Goal: Task Accomplishment & Management: Manage account settings

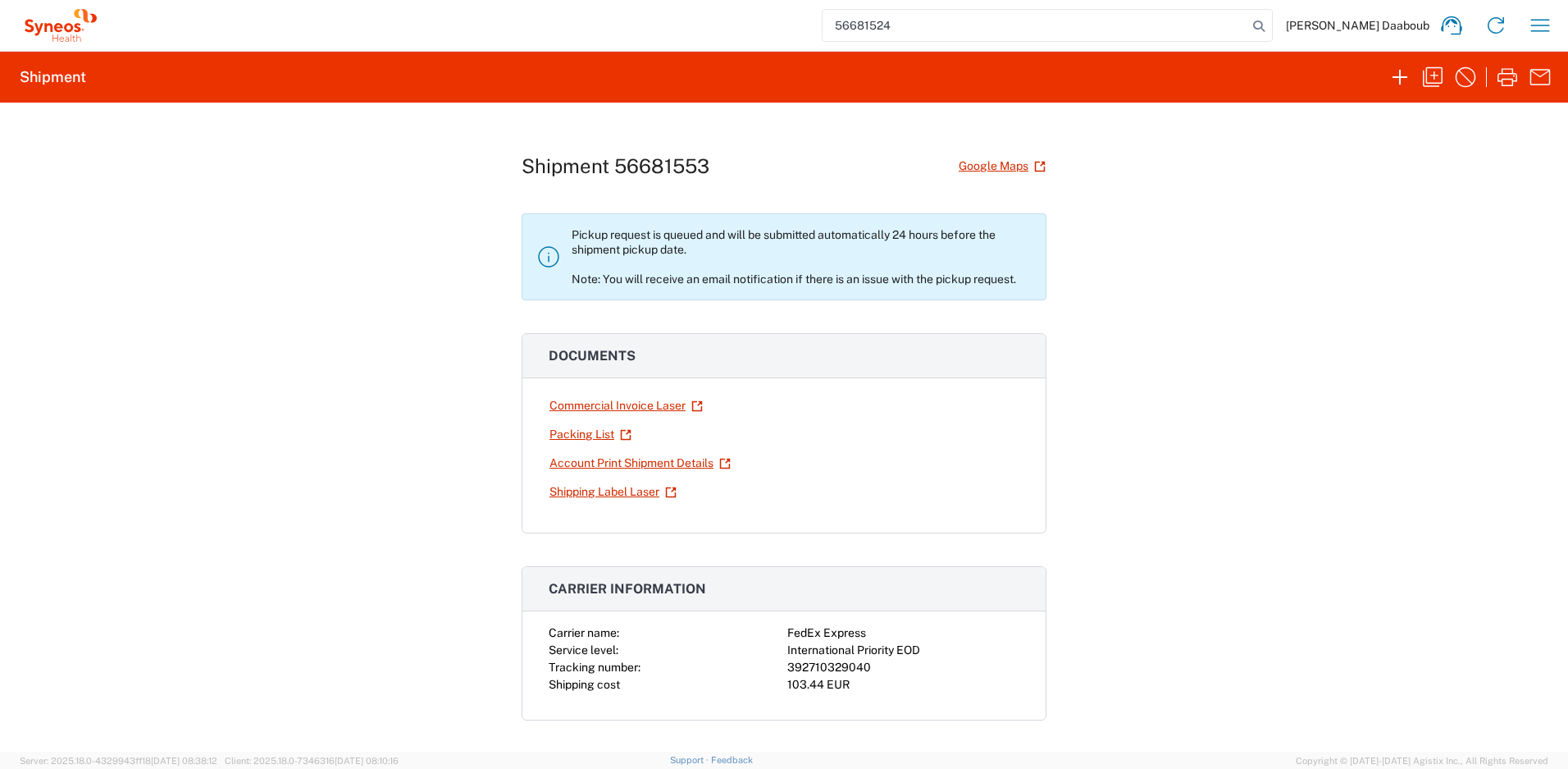
type input "56681524"
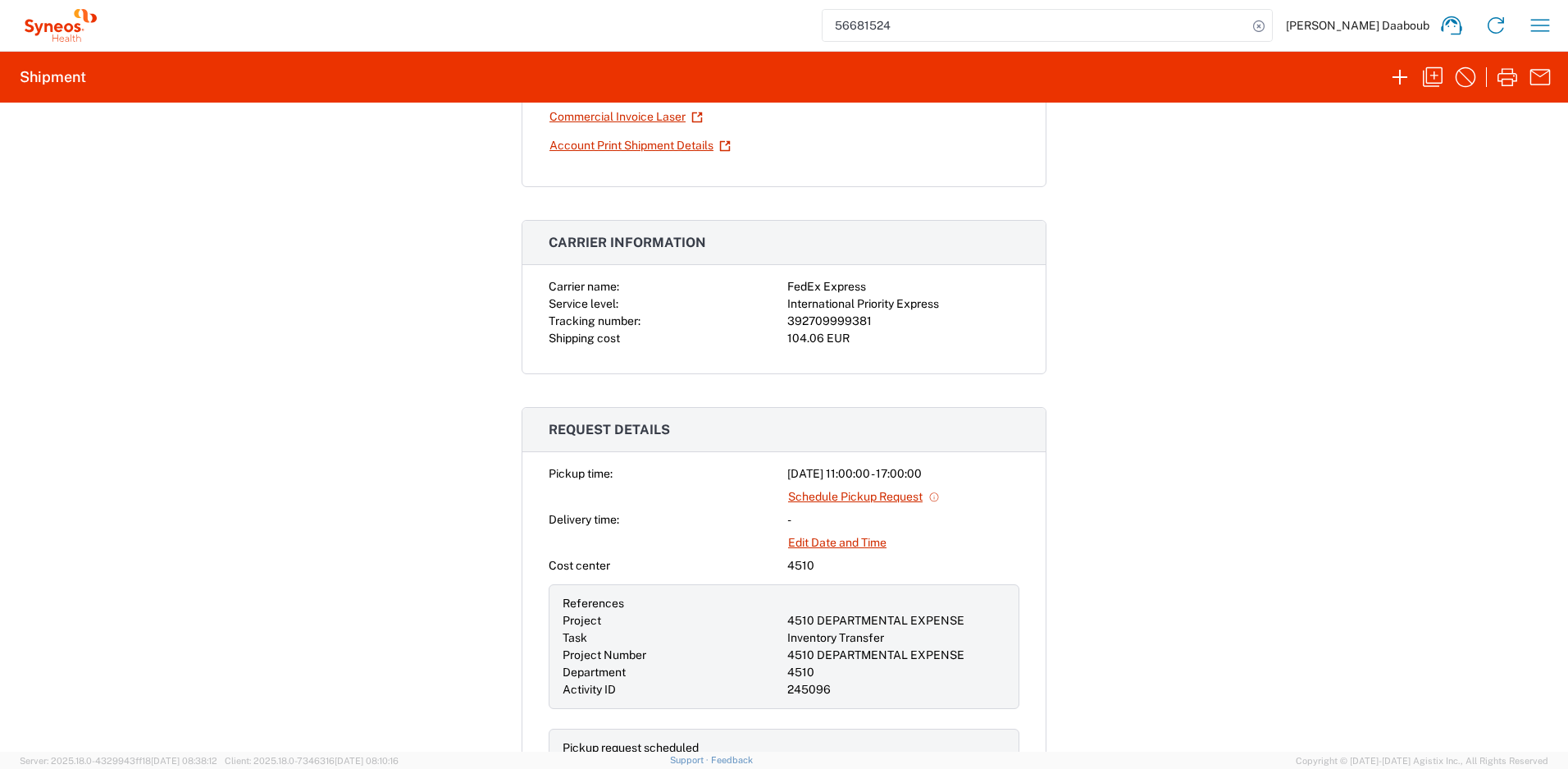
scroll to position [625, 0]
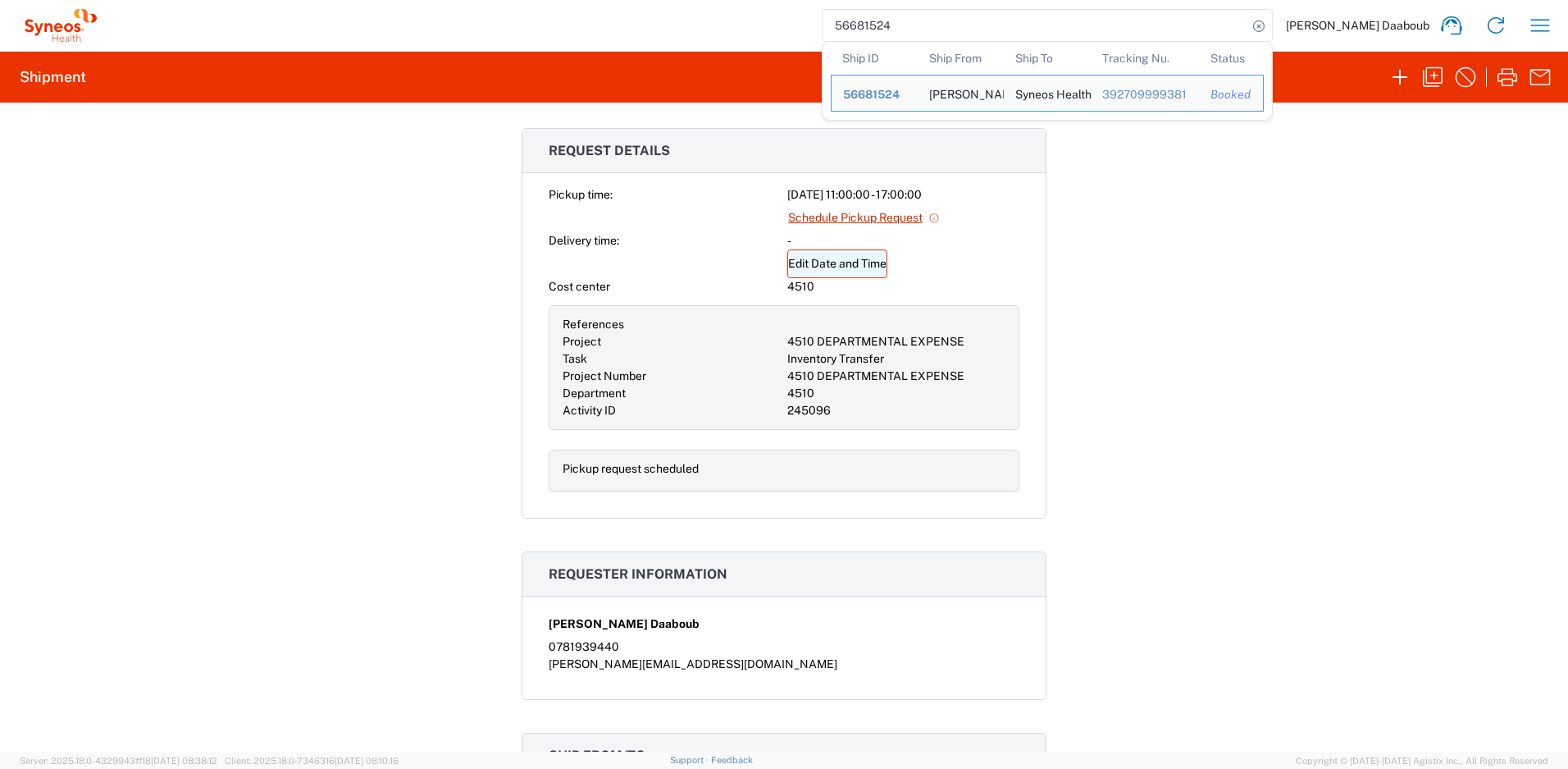
click at [816, 263] on link "Edit Date and Time" at bounding box center [837, 263] width 100 height 28
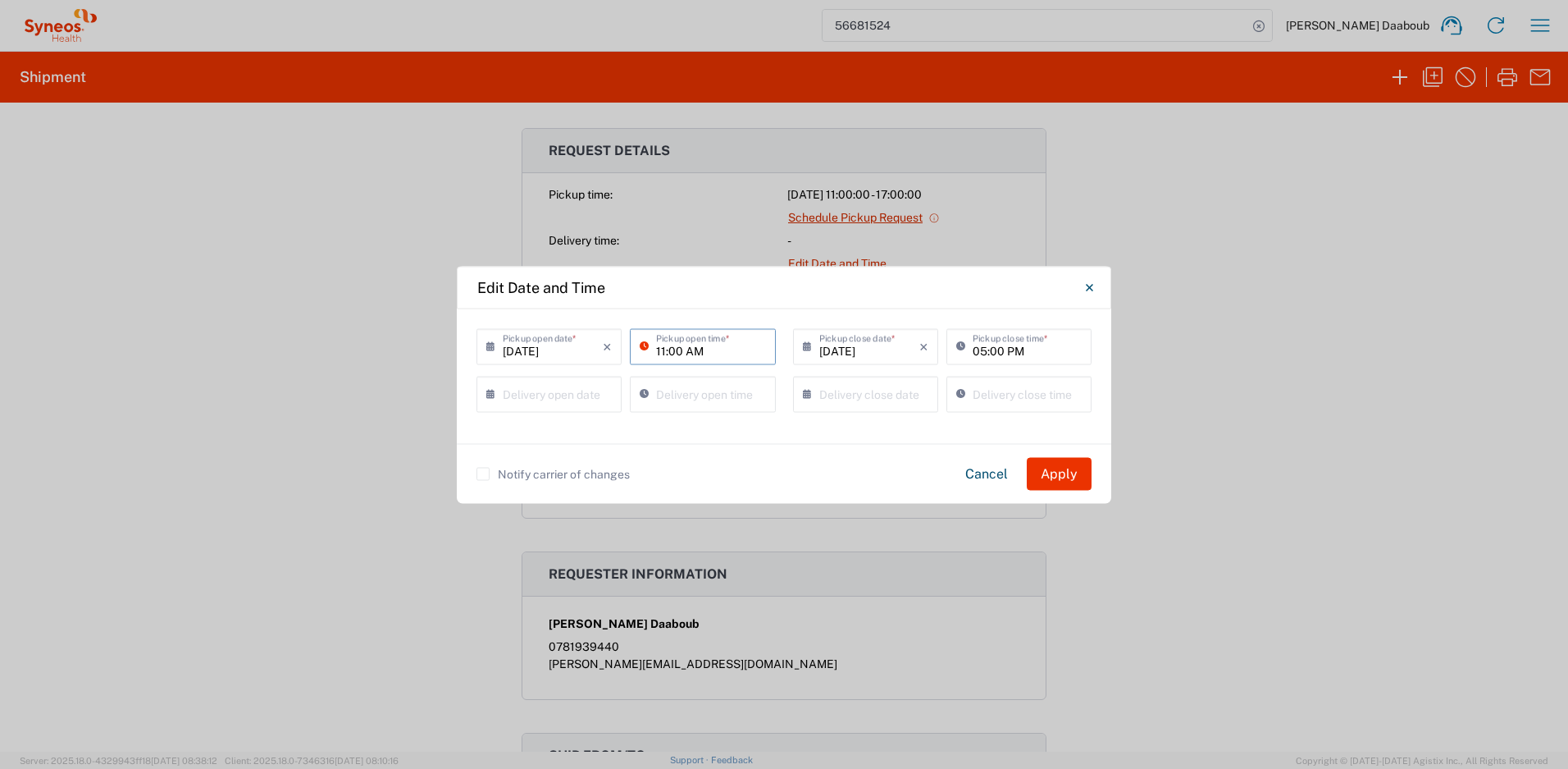
click at [660, 347] on input "11:00 AM" at bounding box center [710, 344] width 109 height 28
type input "08:00 AM"
click at [736, 359] on div "08:00 AM Pickup open time *" at bounding box center [703, 346] width 145 height 36
click at [734, 348] on input "08:00 AM" at bounding box center [710, 344] width 109 height 28
click at [977, 350] on input "05:00 PM" at bounding box center [1027, 344] width 109 height 28
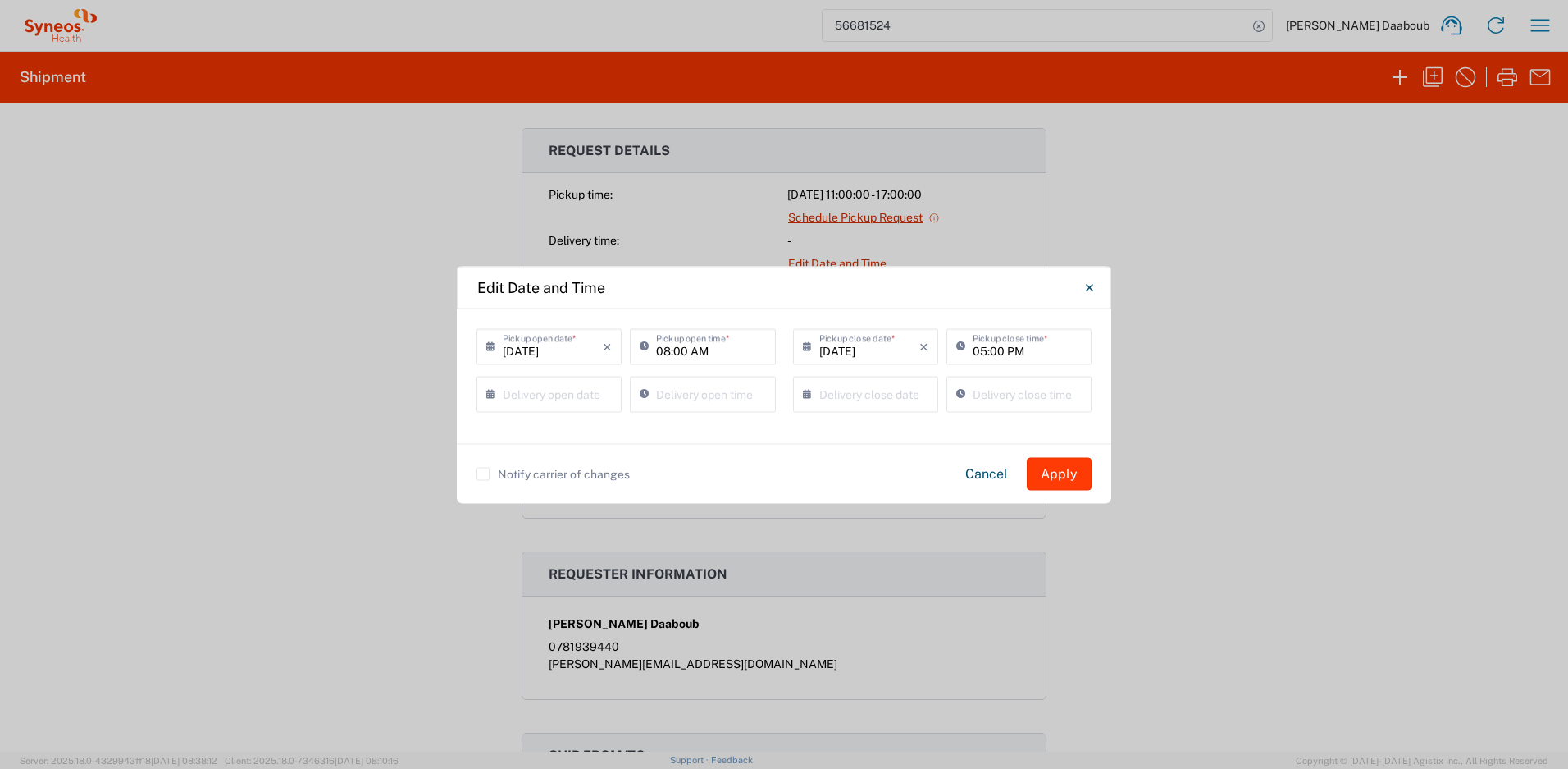
click at [1061, 474] on button "Apply" at bounding box center [1060, 473] width 65 height 33
